Goal: Information Seeking & Learning: Obtain resource

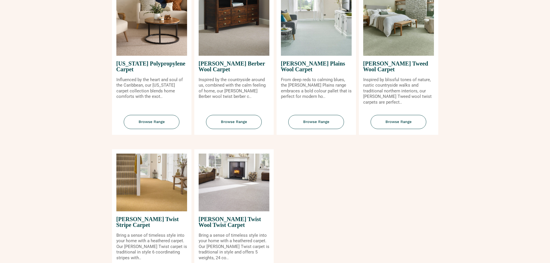
scroll to position [635, 0]
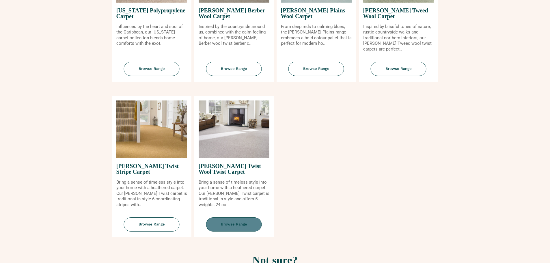
click at [226, 221] on span "Browse Range" at bounding box center [234, 224] width 56 height 14
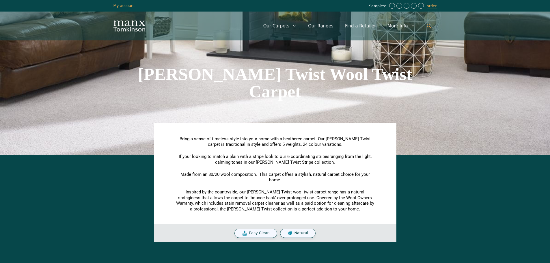
click at [425, 25] on link "Open Search Bar" at bounding box center [429, 25] width 16 height 17
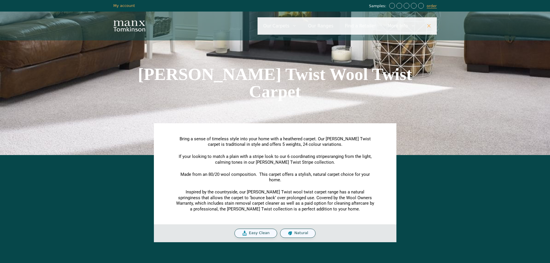
click at [381, 30] on input "Primary" at bounding box center [346, 25] width 179 height 17
type input "**********"
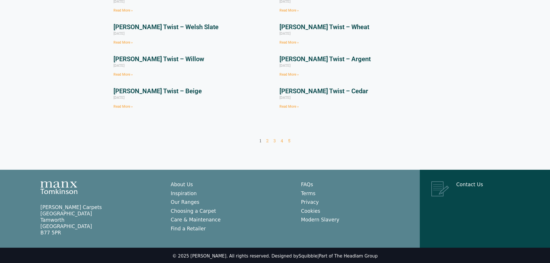
scroll to position [144, 0]
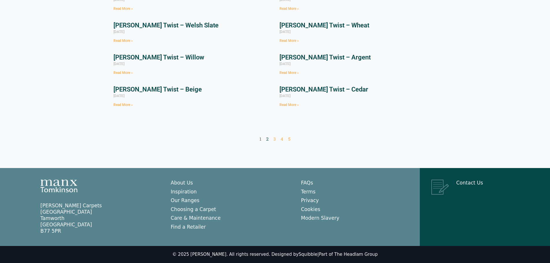
click at [267, 138] on link "Page 2" at bounding box center [267, 139] width 2 height 6
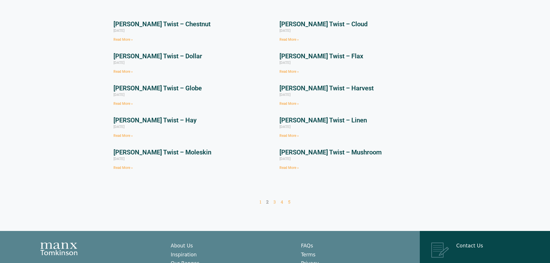
scroll to position [115, 0]
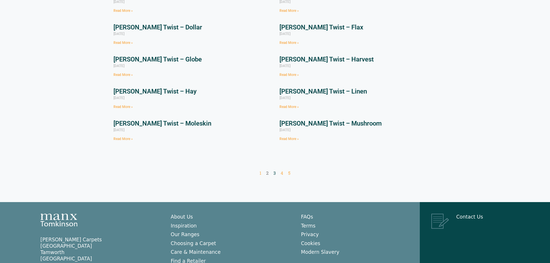
click at [275, 170] on link "Page 3" at bounding box center [274, 173] width 2 height 6
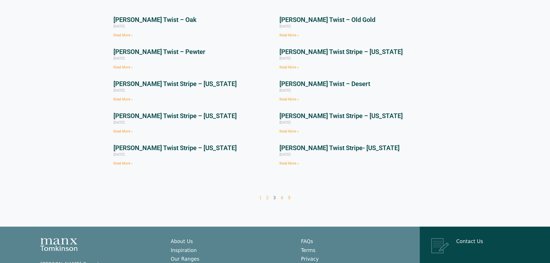
scroll to position [115, 0]
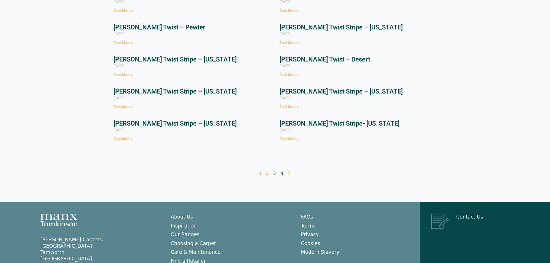
click at [282, 170] on link "Page 4" at bounding box center [281, 173] width 3 height 6
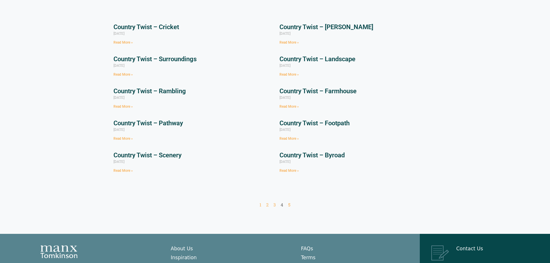
scroll to position [87, 0]
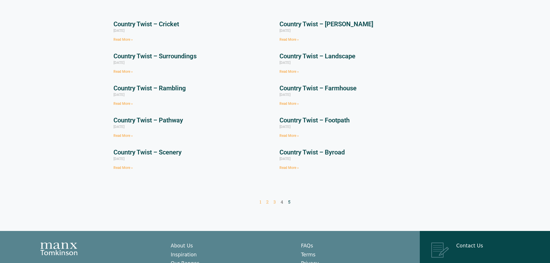
click at [290, 199] on link "Page 5" at bounding box center [289, 202] width 2 height 6
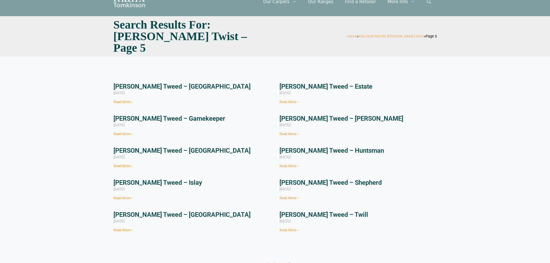
scroll to position [87, 0]
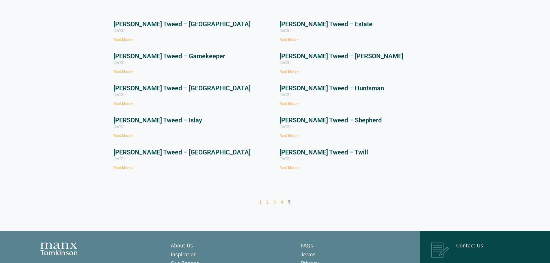
click at [288, 166] on link "Read More »" at bounding box center [288, 168] width 19 height 4
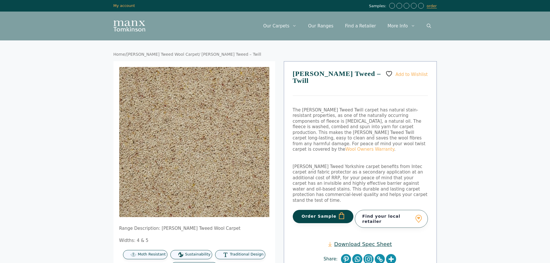
click at [349, 241] on link "Download Spec Sheet" at bounding box center [359, 244] width 63 height 7
